Goal: Find contact information: Find contact information

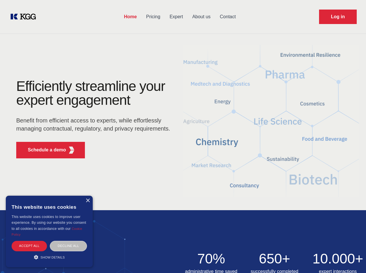
click at [183, 136] on div "Efficiently streamline your expert engagement Benefit from efficient access to …" at bounding box center [95, 121] width 176 height 84
click at [43, 150] on p "Schedule a demo" at bounding box center [47, 150] width 38 height 7
click at [87, 201] on div "× This website uses cookies This website uses cookies to improve user experienc…" at bounding box center [49, 232] width 87 height 72
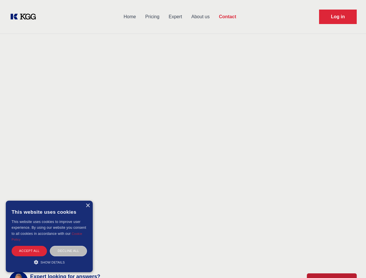
click at [29, 246] on div "Accept all" at bounding box center [29, 251] width 35 height 10
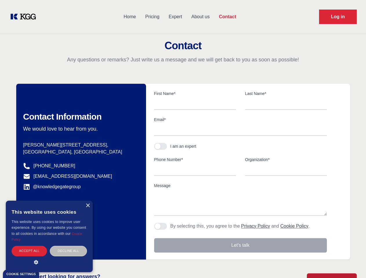
click at [68, 246] on div "Decline all" at bounding box center [68, 251] width 37 height 10
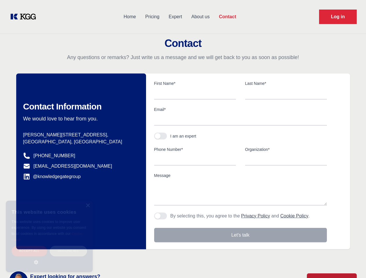
click at [49, 257] on main "Contact Any questions or remarks? Just write us a message and we will get back …" at bounding box center [183, 151] width 366 height 302
